Goal: Navigation & Orientation: Find specific page/section

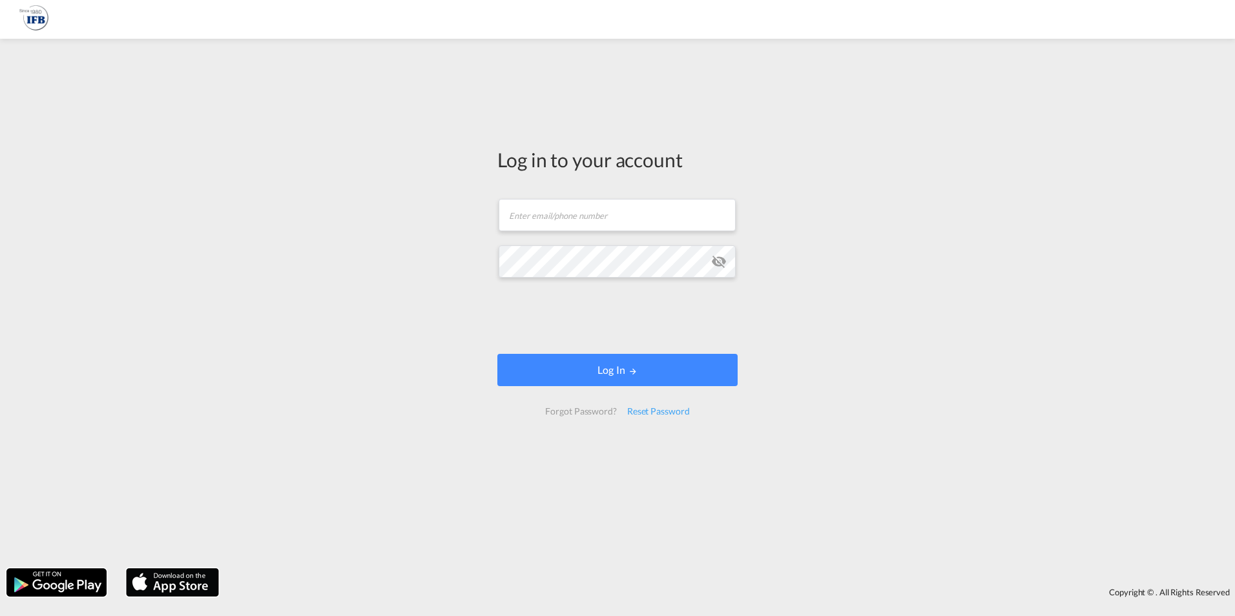
click at [369, 133] on div "Log in to your account Email field is required Password field is required Log I…" at bounding box center [617, 303] width 1235 height 517
click at [542, 218] on input "text" at bounding box center [617, 215] width 237 height 32
type input "john.wittke@ifbhamburg.de"
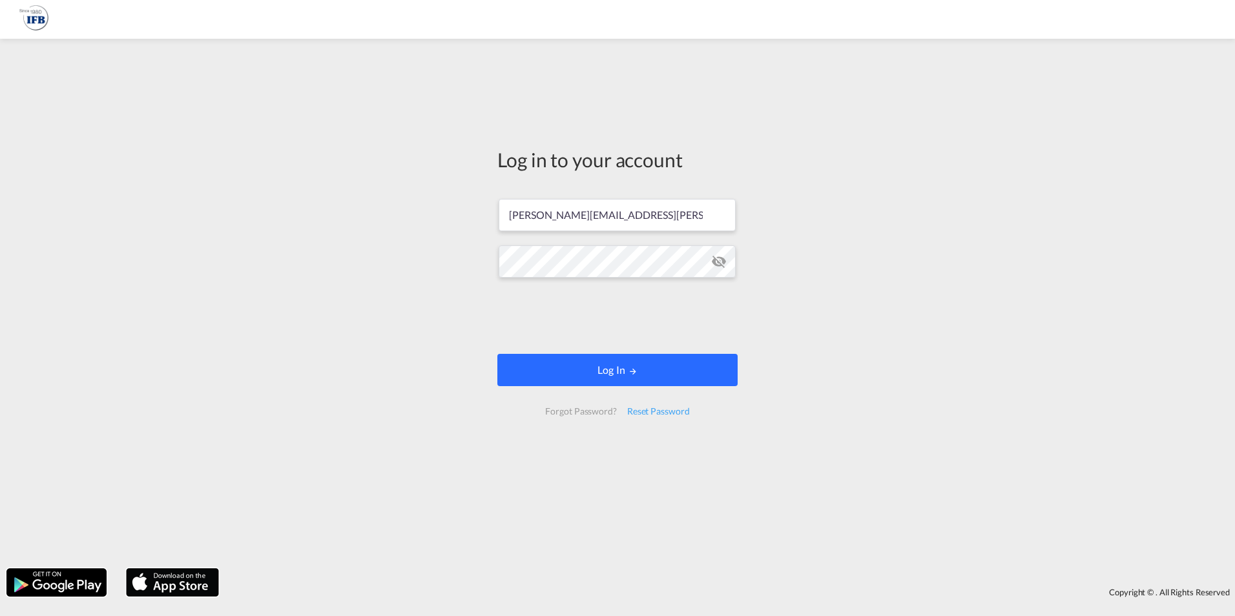
click at [591, 380] on button "Log In" at bounding box center [618, 370] width 240 height 32
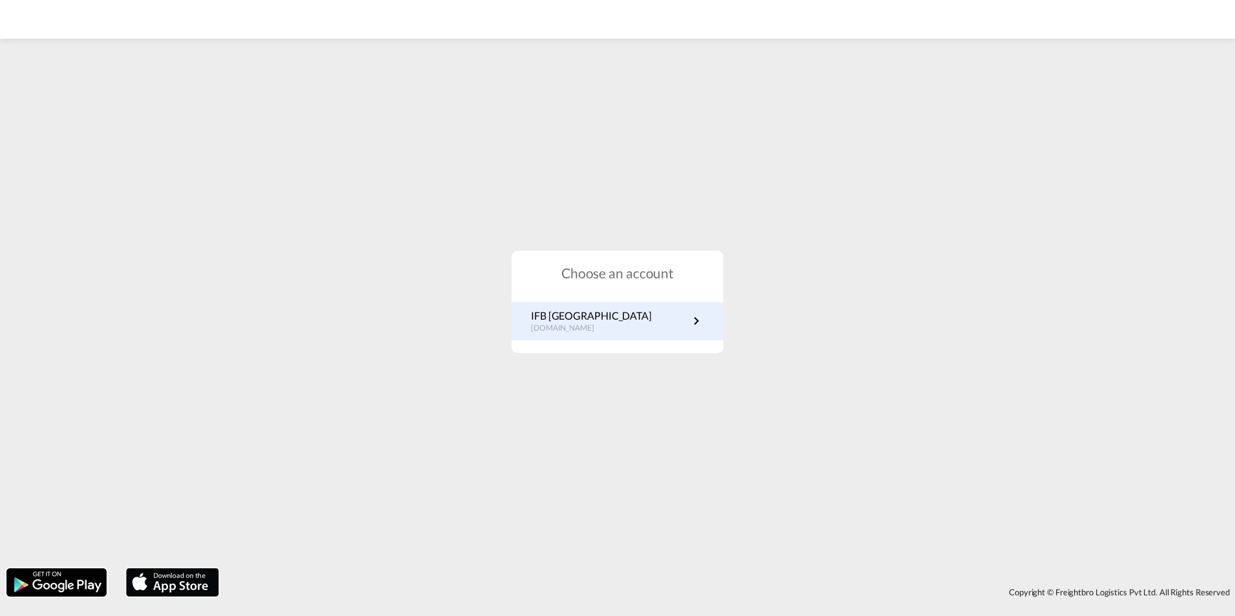
click at [591, 327] on p "de.portal.ifb.com" at bounding box center [591, 328] width 121 height 11
